Goal: Task Accomplishment & Management: Manage account settings

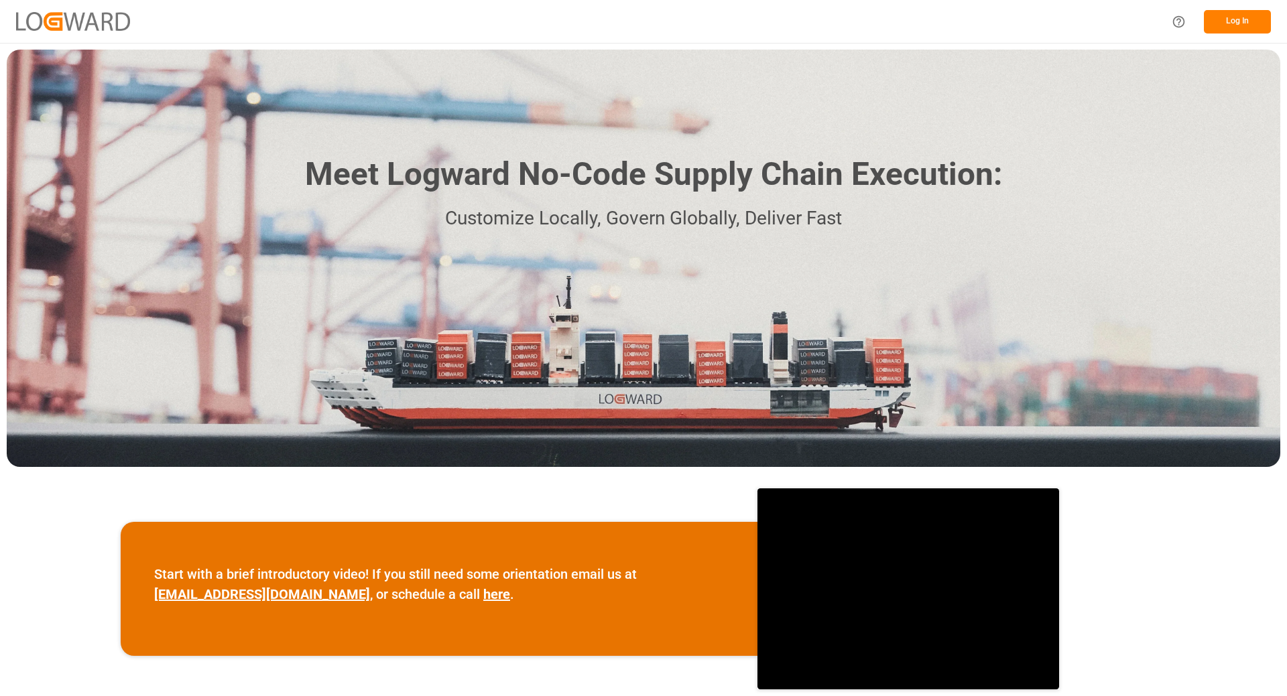
click at [1236, 25] on button "Log In" at bounding box center [1237, 21] width 67 height 23
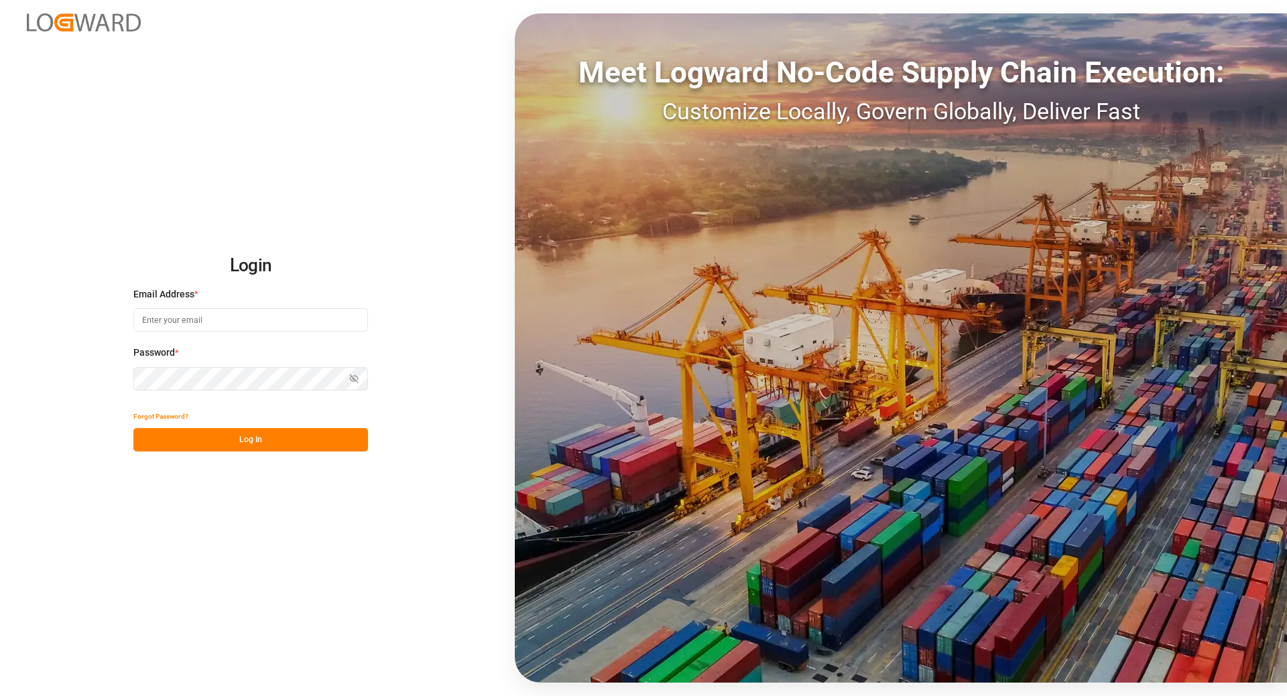
type input "[EMAIL_ADDRESS][DOMAIN_NAME]"
click at [223, 442] on button "Log In" at bounding box center [250, 439] width 235 height 23
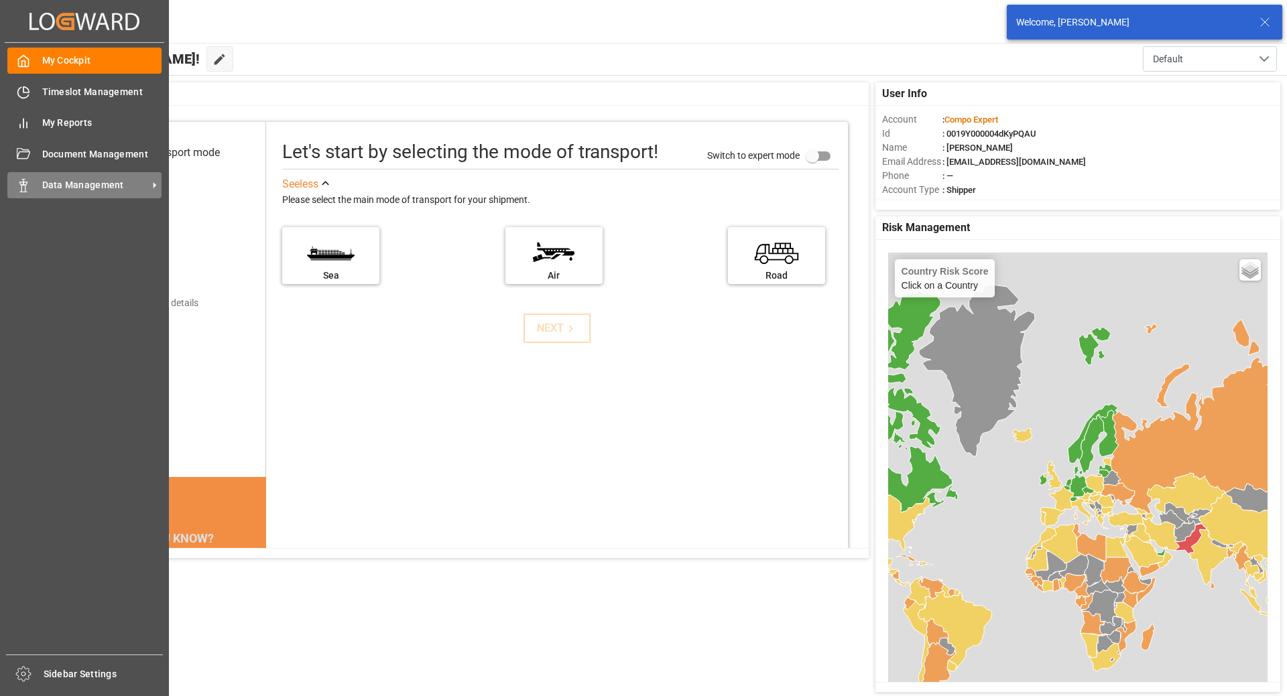
click at [83, 186] on span "Data Management" at bounding box center [95, 185] width 106 height 14
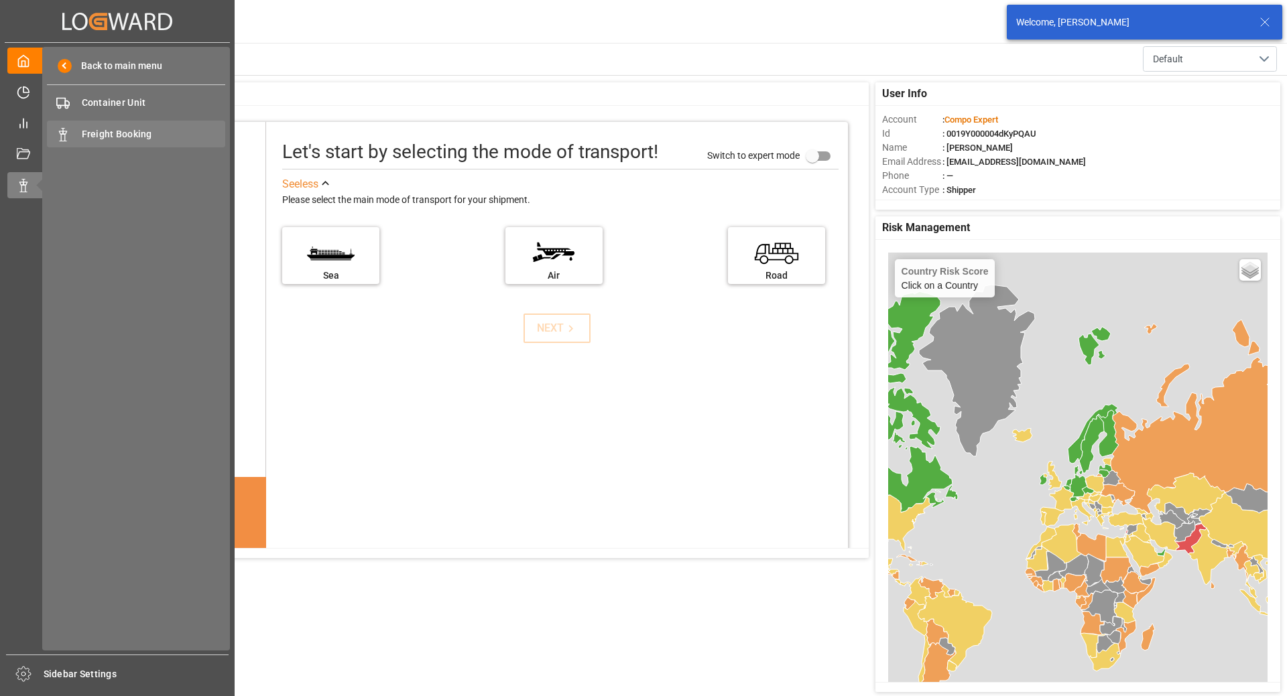
click at [106, 129] on span "Freight Booking" at bounding box center [154, 134] width 144 height 14
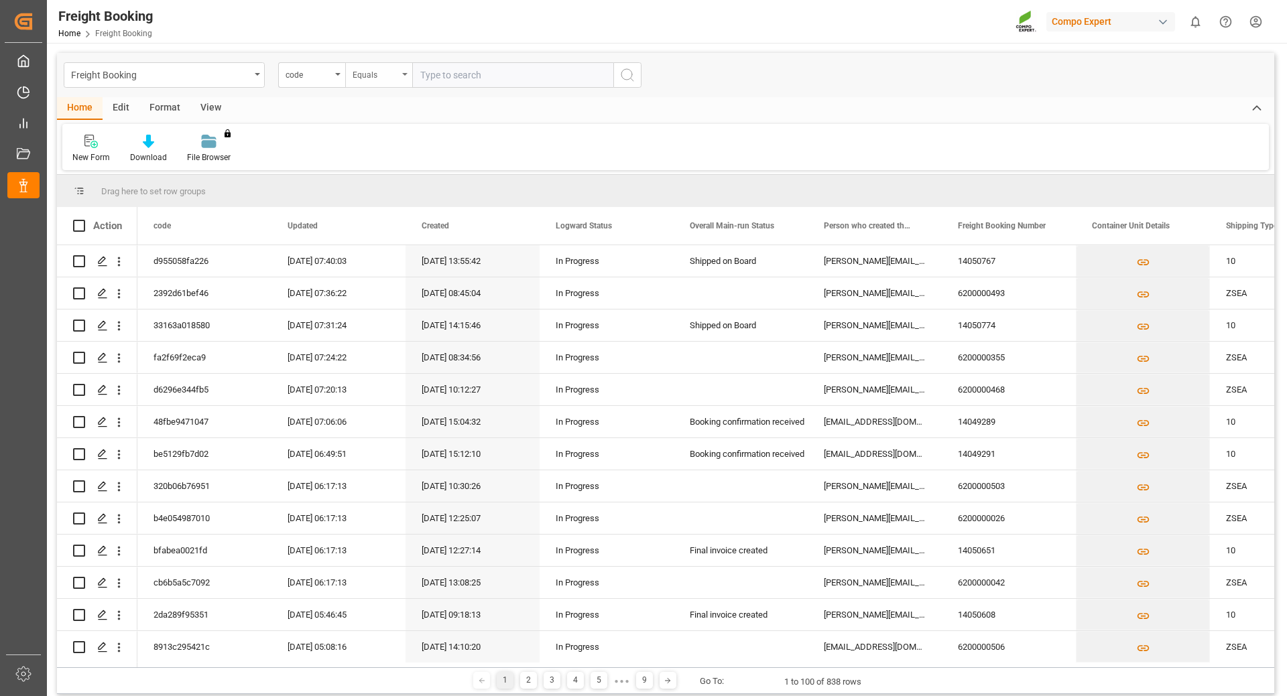
click at [394, 72] on div "Equals" at bounding box center [376, 73] width 46 height 15
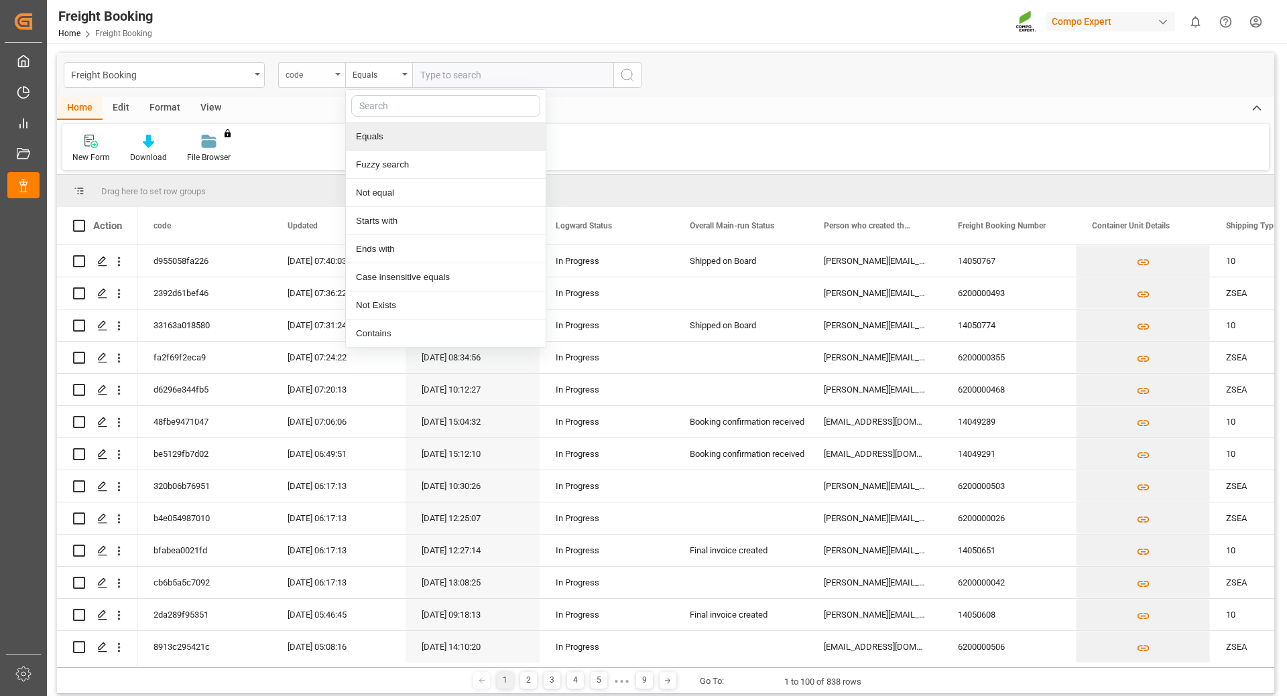
drag, startPoint x: 303, startPoint y: 102, endPoint x: 342, endPoint y: 74, distance: 47.6
click at [310, 96] on div "Freight Booking code Equals Equals Fuzzy search Not equal Starts with Ends with…" at bounding box center [665, 373] width 1217 height 641
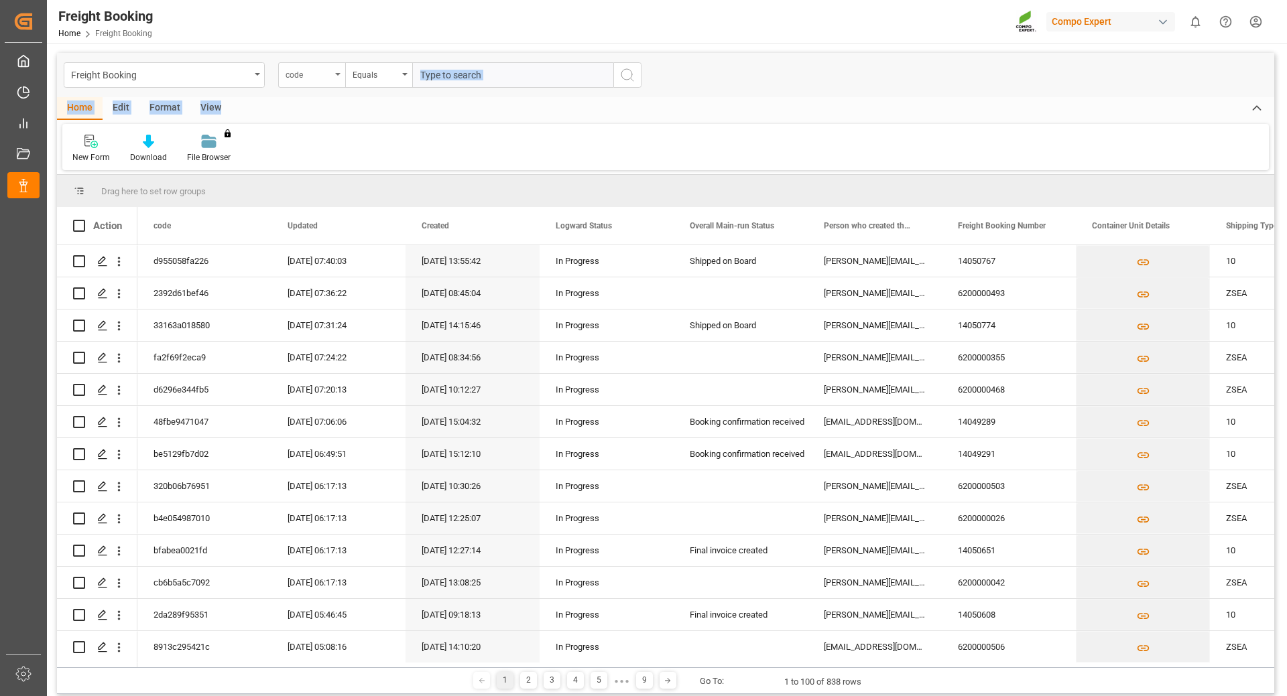
click at [335, 76] on div "code" at bounding box center [311, 74] width 67 height 25
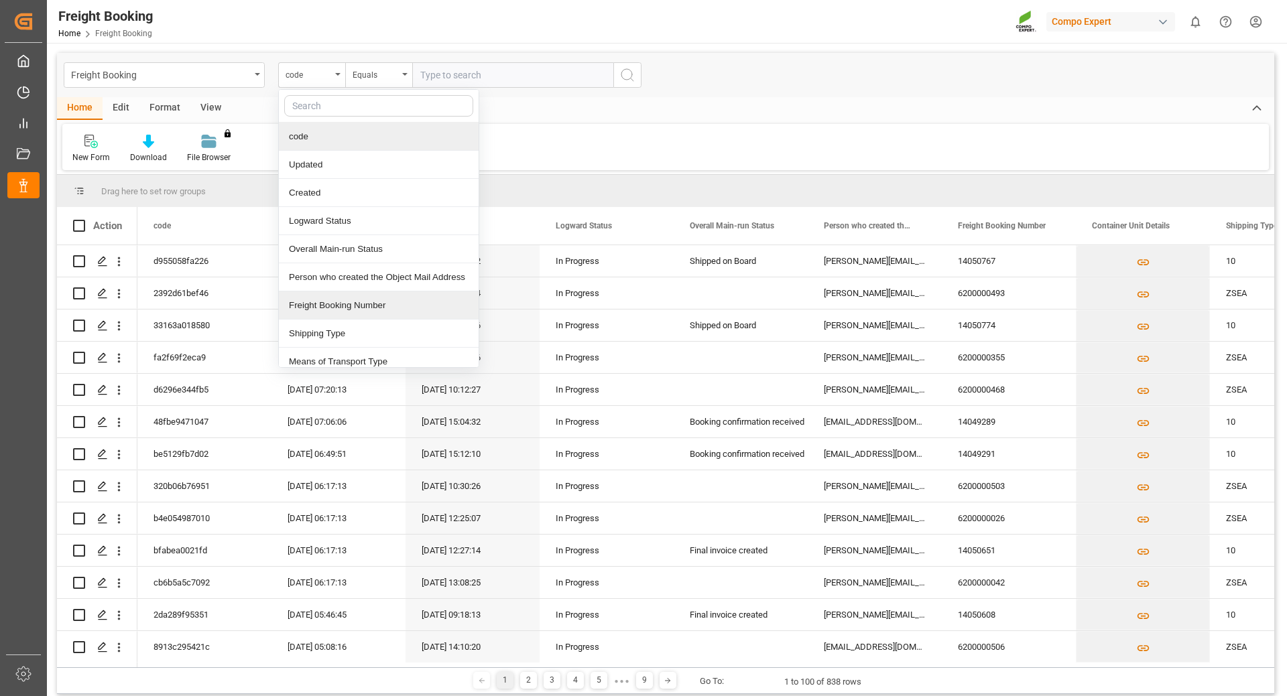
click at [348, 307] on div "Freight Booking Number" at bounding box center [379, 306] width 200 height 28
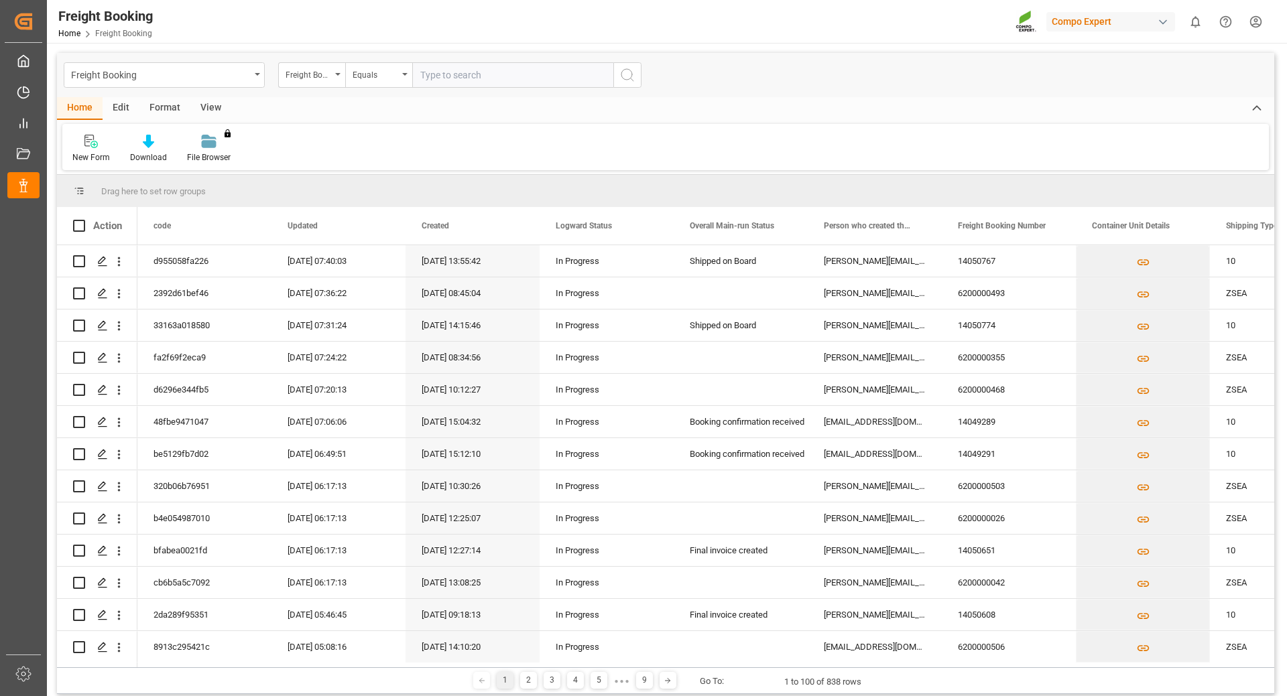
click at [441, 74] on input "text" at bounding box center [512, 74] width 201 height 25
click at [460, 80] on input "text" at bounding box center [512, 74] width 201 height 25
paste input "6200000411"
type input "6200000411"
click at [631, 78] on line "search button" at bounding box center [632, 79] width 3 height 3
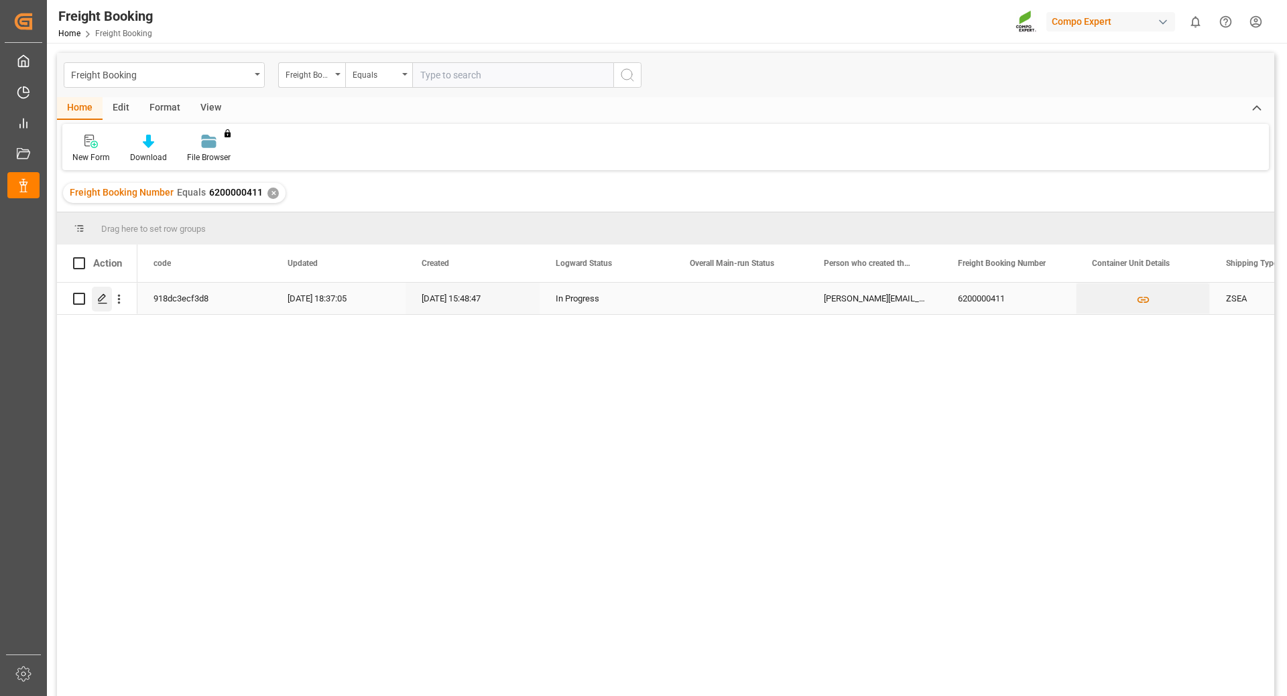
click at [103, 298] on icon "Press SPACE to select this row." at bounding box center [102, 299] width 11 height 11
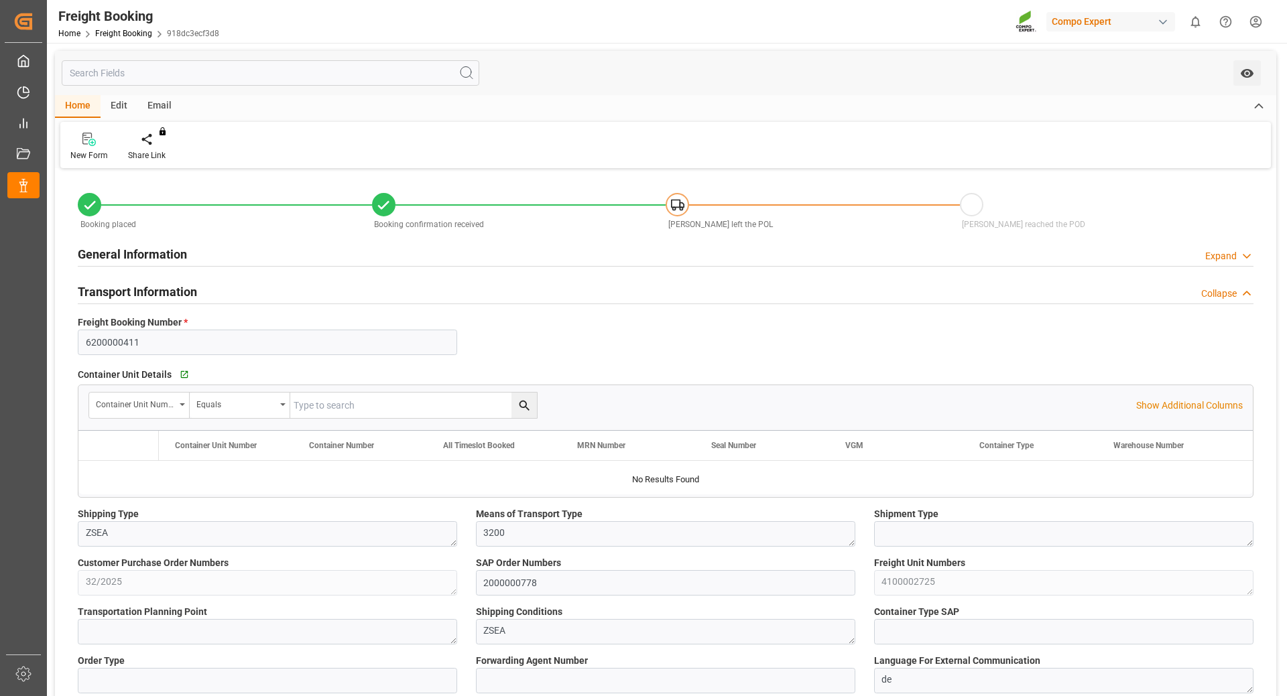
type input "Hapag [PERSON_NAME]"
type input "Hapag Lloyd Aktiengesellschaft"
type input "9723277"
type input "BEANR"
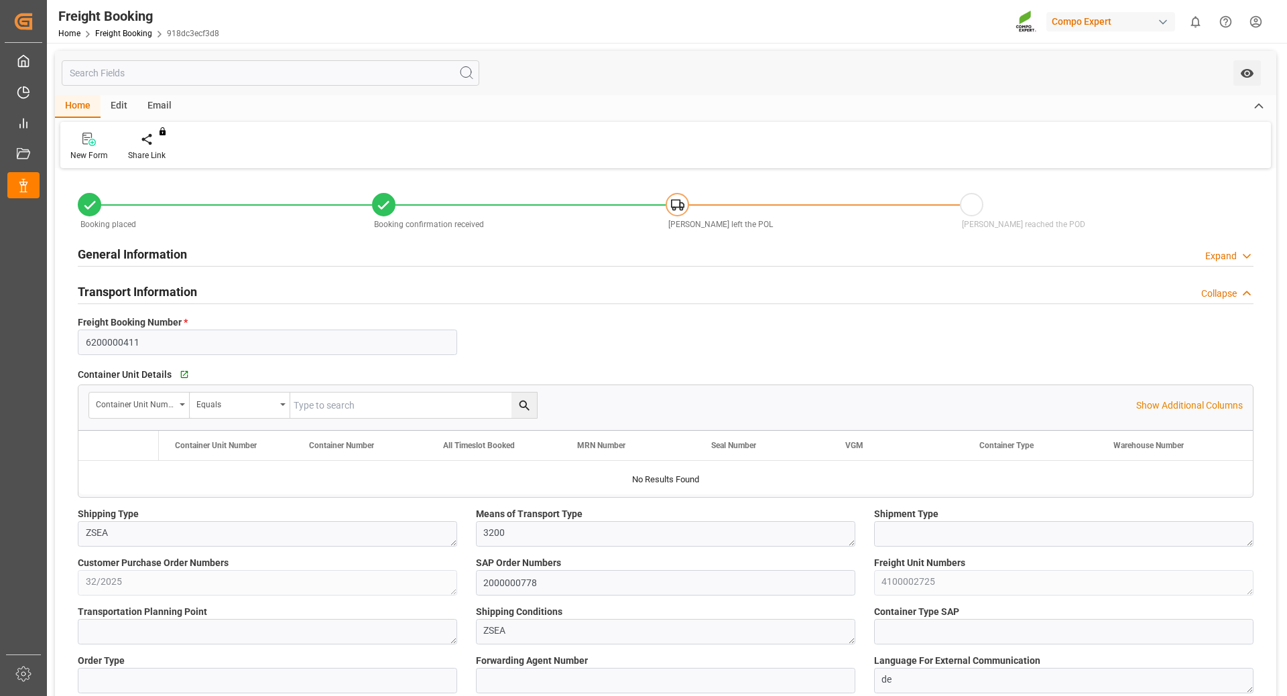
type input "ECPSJ"
type input "0"
type input "14262"
type input "[DATE] 01:00"
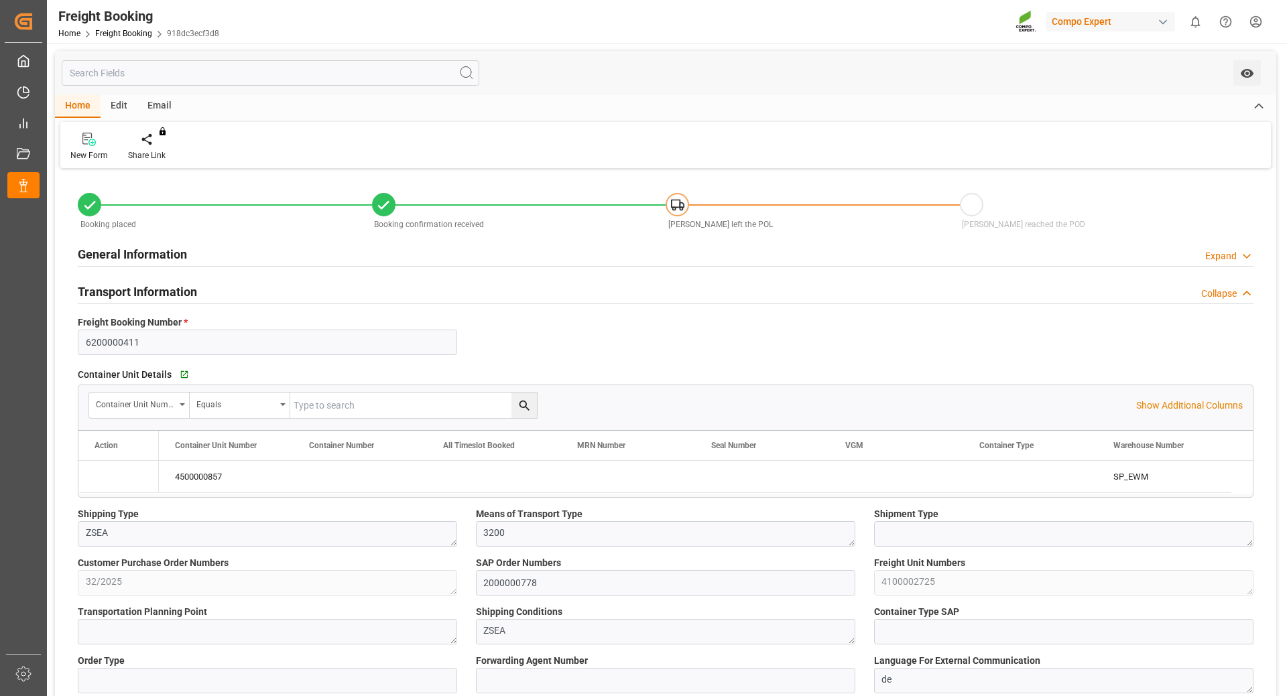
type input "[DATE] 06:00"
type input "[DATE] 22:00"
type input "[DATE] 17:00"
type input "[DATE] 15:48"
type input "[DATE] 16:09"
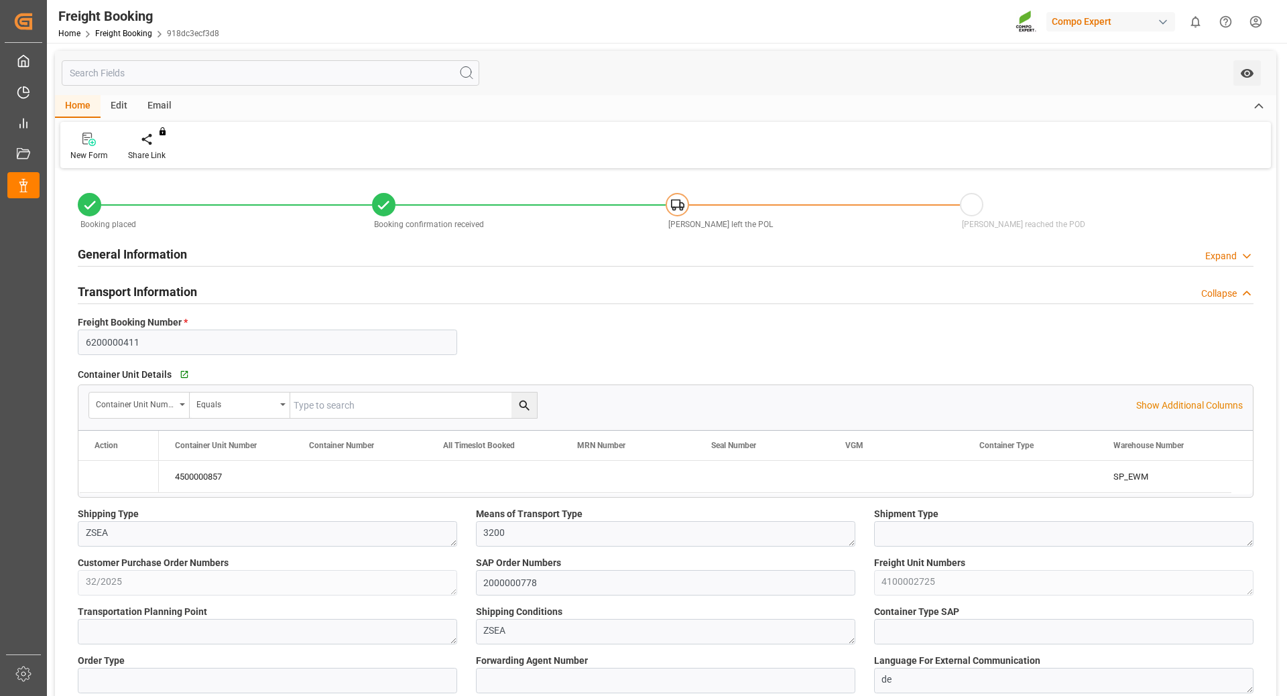
type input "[DATE] 16:09"
type input "[DATE] 10:59"
